Goal: Communication & Community: Answer question/provide support

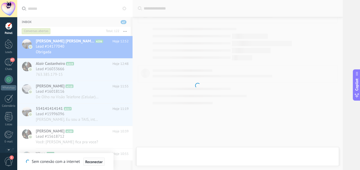
click at [92, 165] on button "Reconectar" at bounding box center [94, 162] width 22 height 8
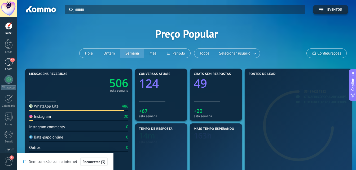
click at [5, 61] on div "47" at bounding box center [9, 62] width 8 height 8
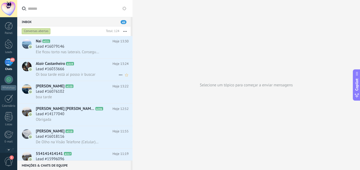
click at [67, 69] on div "Lead #16033666" at bounding box center [82, 69] width 93 height 5
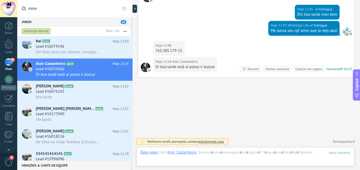
scroll to position [71, 0]
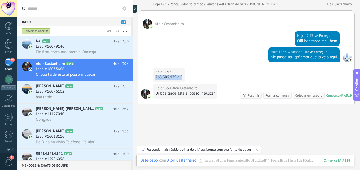
drag, startPoint x: 160, startPoint y: 78, endPoint x: 186, endPoint y: 79, distance: 25.2
click at [187, 79] on div "Hoje 12:48 Aloir Castanheiro 763.385.179-15" at bounding box center [246, 76] width 216 height 16
click at [208, 58] on div "Hoje 12:45 WhatsApp Lite Entregue Me passa seu cpf amor que ja vejo aqui" at bounding box center [246, 57] width 216 height 20
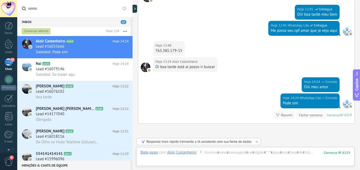
scroll to position [143, 0]
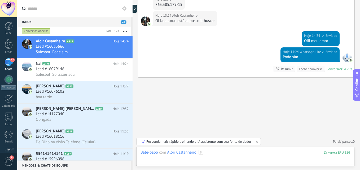
click at [241, 154] on div at bounding box center [246, 158] width 210 height 16
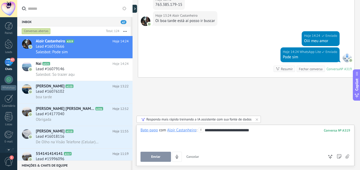
click at [167, 156] on button "Enviar" at bounding box center [156, 157] width 31 height 10
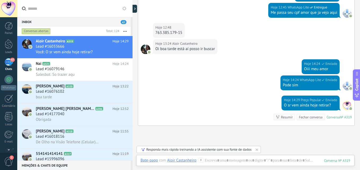
scroll to position [163, 0]
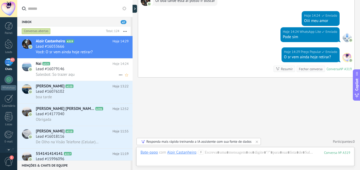
click at [98, 68] on div "Lead #16079146" at bounding box center [82, 69] width 93 height 5
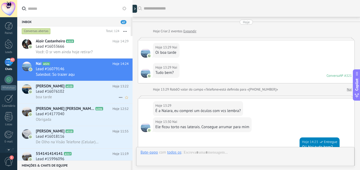
scroll to position [123, 0]
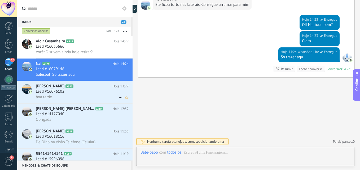
click at [72, 90] on div "Lead #16076102" at bounding box center [82, 91] width 93 height 5
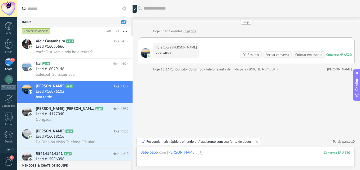
click at [259, 153] on div at bounding box center [246, 158] width 210 height 16
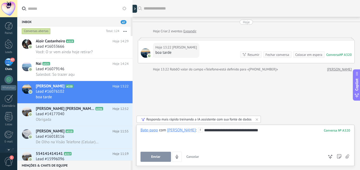
click at [147, 157] on button "Enviar" at bounding box center [156, 157] width 31 height 10
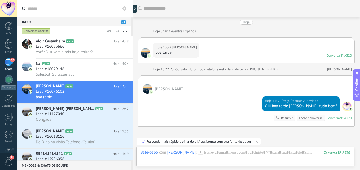
scroll to position [49, 0]
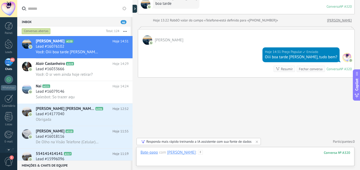
click at [230, 154] on div at bounding box center [246, 158] width 210 height 16
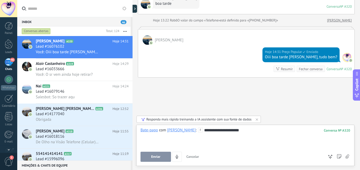
click at [158, 157] on span "Enviar" at bounding box center [155, 157] width 9 height 4
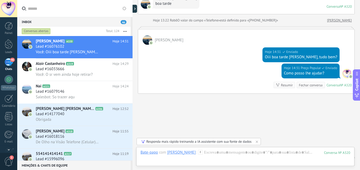
scroll to position [65, 0]
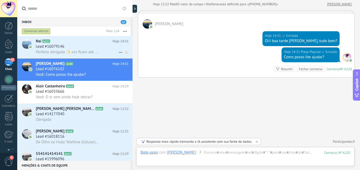
click at [84, 50] on span "Perfeito obrigada ✨.vcs ficam até que horas" at bounding box center [68, 52] width 64 height 5
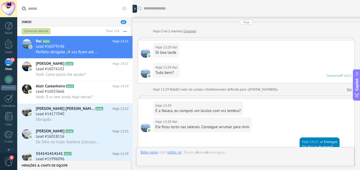
scroll to position [133, 0]
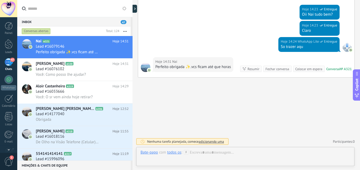
click at [251, 149] on div "Bate-papo E-mail Nota Tarefa Bate-papo com todos os : Enviar Cancelar Rastrear …" at bounding box center [245, 156] width 218 height 19
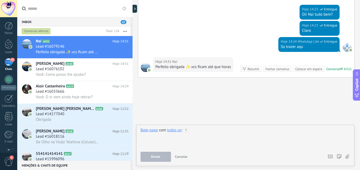
click at [247, 135] on div at bounding box center [246, 138] width 210 height 20
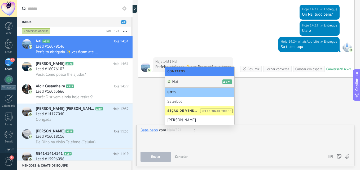
click at [177, 80] on span "Nai" at bounding box center [175, 81] width 6 height 5
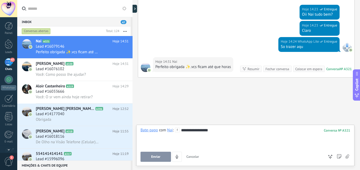
click at [155, 156] on span "Enviar" at bounding box center [155, 157] width 9 height 4
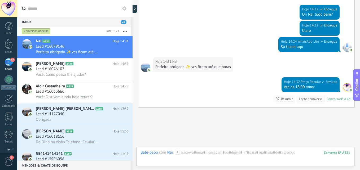
scroll to position [163, 0]
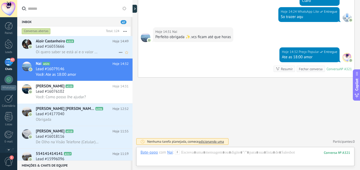
click at [71, 55] on div "Aloir Castanheiro A319 Hoje 14:49 Lead #16033666 Oi quero saber se está aí e o …" at bounding box center [84, 47] width 97 height 22
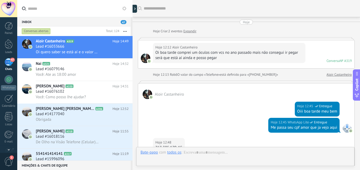
scroll to position [185, 0]
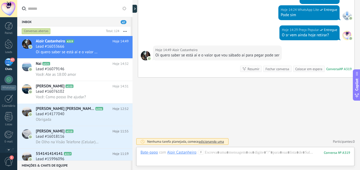
click at [255, 159] on div at bounding box center [246, 158] width 210 height 16
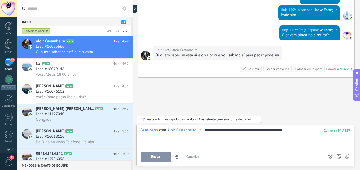
click at [163, 155] on button "Enviar" at bounding box center [156, 157] width 31 height 10
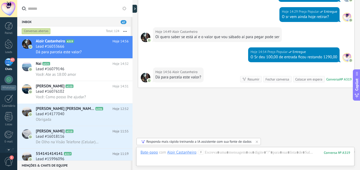
scroll to position [214, 0]
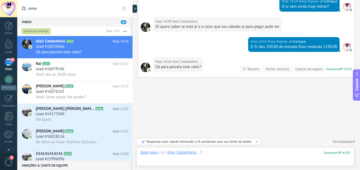
click at [232, 151] on div at bounding box center [246, 158] width 210 height 16
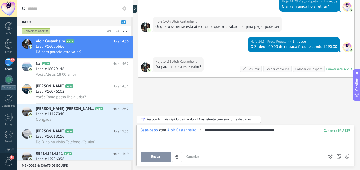
click at [162, 156] on button "Enviar" at bounding box center [156, 157] width 31 height 10
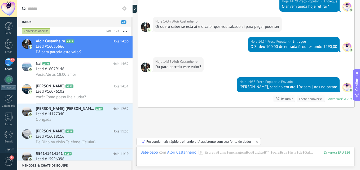
scroll to position [244, 0]
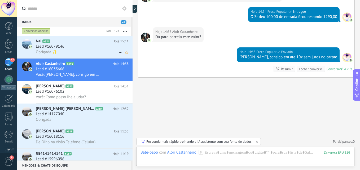
click at [79, 50] on div "Obrigada ✨" at bounding box center [82, 52] width 93 height 6
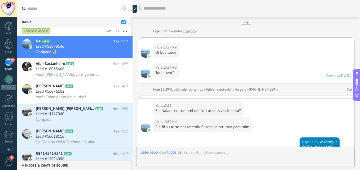
scroll to position [163, 0]
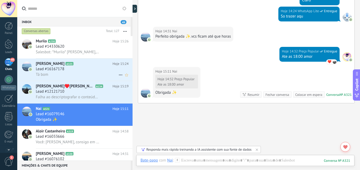
click at [76, 76] on div "Tá bom" at bounding box center [82, 75] width 93 height 6
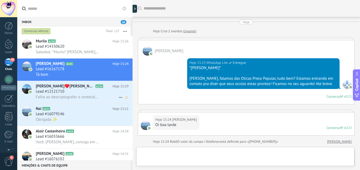
click at [81, 96] on span "Falha ao descriptografar o conteúdo da mensagem. A mensagem não pode ser lida a…" at bounding box center [68, 97] width 64 height 5
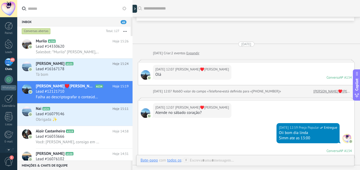
scroll to position [195, 0]
